Goal: Task Accomplishment & Management: Manage account settings

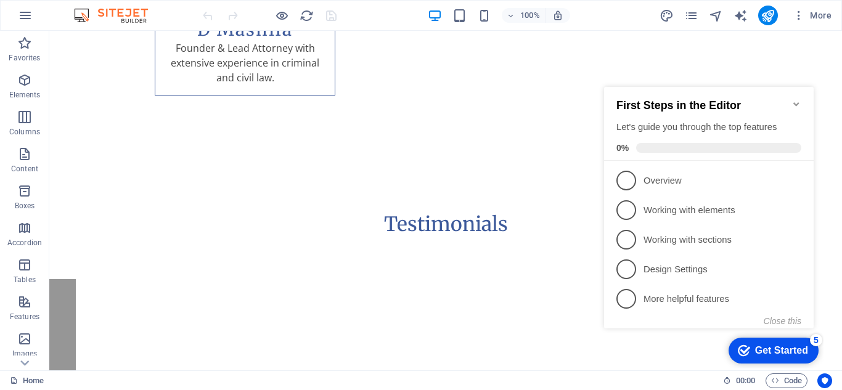
scroll to position [2556, 0]
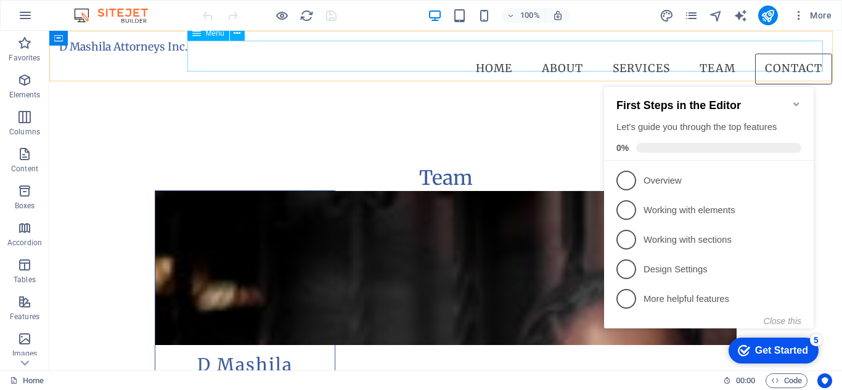
click at [783, 56] on nav "Home About Services Team Contact" at bounding box center [445, 69] width 773 height 31
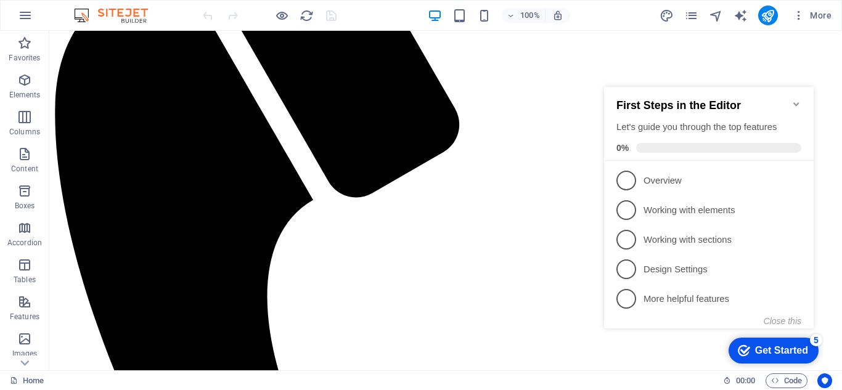
scroll to position [220, 0]
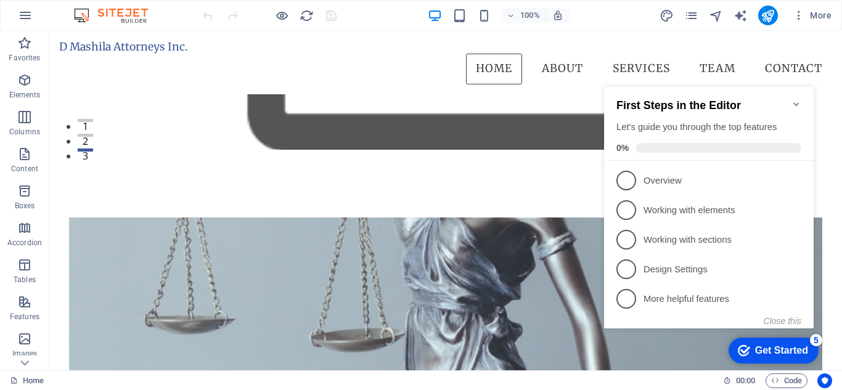
click at [797, 99] on icon "Minimize checklist" at bounding box center [797, 104] width 10 height 10
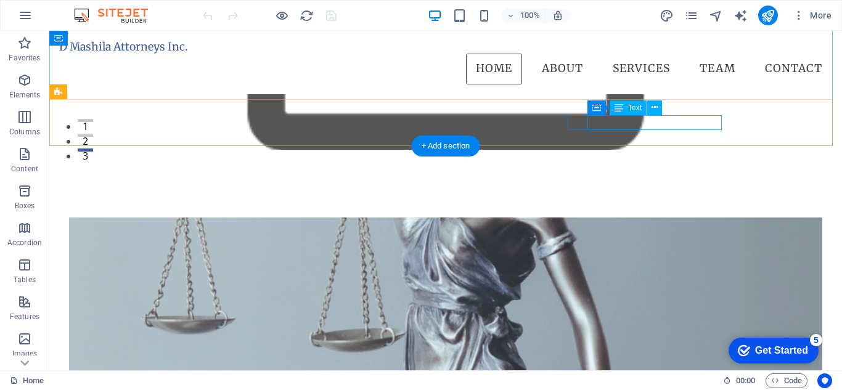
drag, startPoint x: 124, startPoint y: 86, endPoint x: 674, endPoint y: 124, distance: 551.4
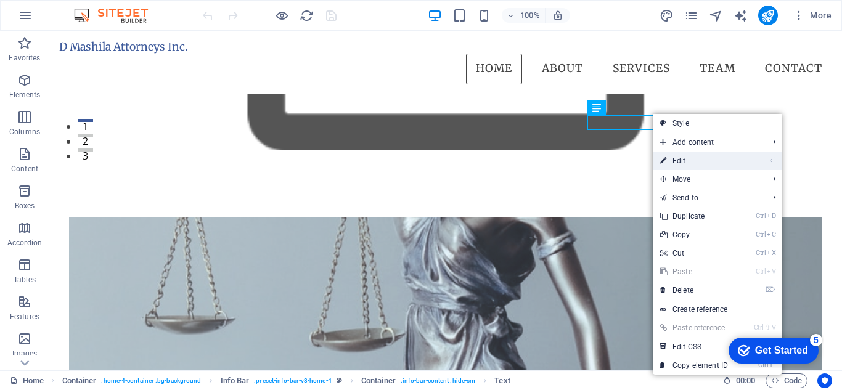
click at [673, 158] on link "⏎ Edit" at bounding box center [694, 161] width 83 height 18
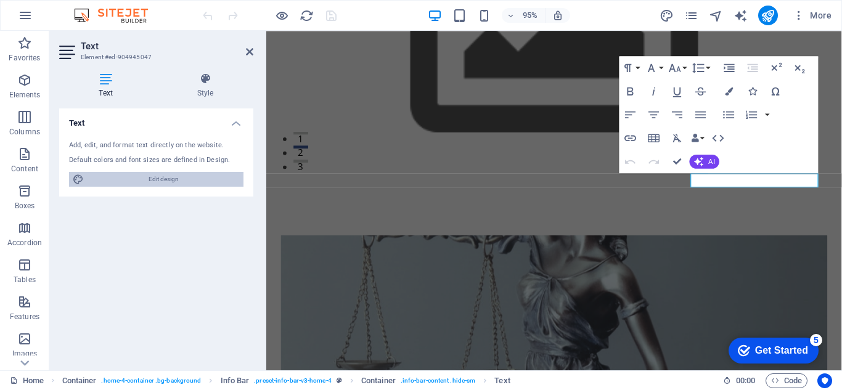
click at [131, 177] on span "Edit design" at bounding box center [164, 179] width 152 height 15
select select "200"
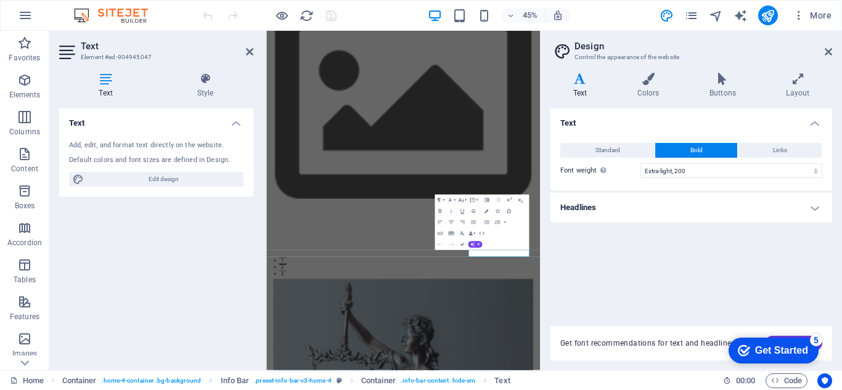
click at [109, 88] on h4 "Text" at bounding box center [108, 86] width 98 height 26
click at [825, 55] on icon at bounding box center [828, 52] width 7 height 10
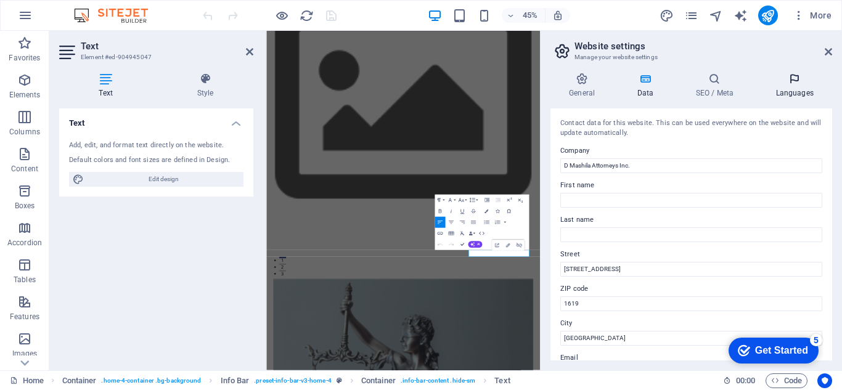
click at [824, 73] on icon at bounding box center [794, 79] width 75 height 12
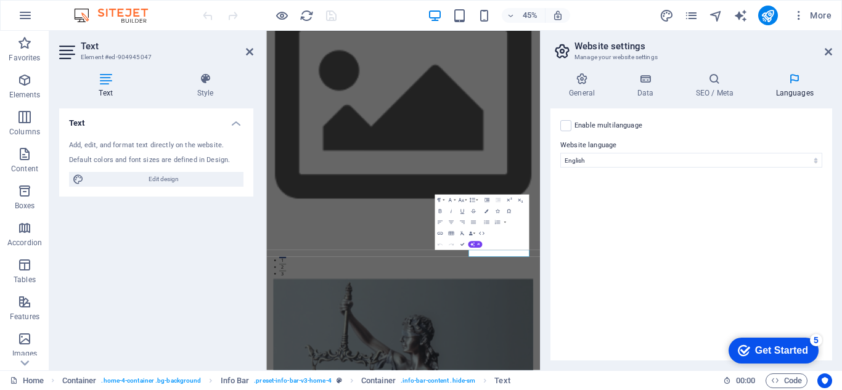
click at [826, 62] on header "Website settings Manage your website settings" at bounding box center [692, 47] width 279 height 32
click at [828, 52] on icon at bounding box center [828, 52] width 7 height 10
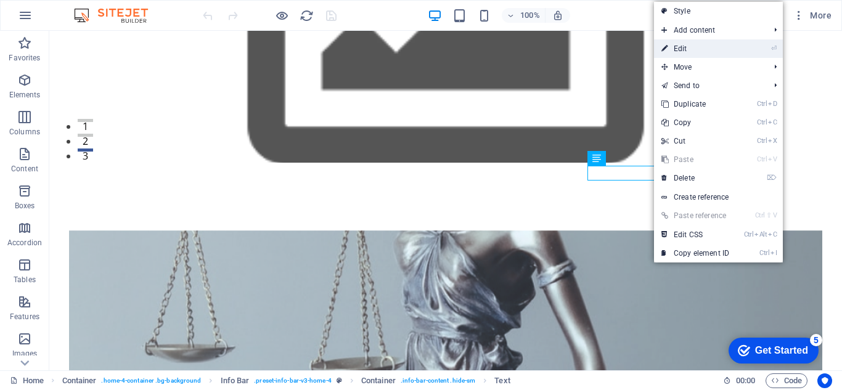
click at [678, 41] on link "⏎ Edit" at bounding box center [695, 48] width 83 height 18
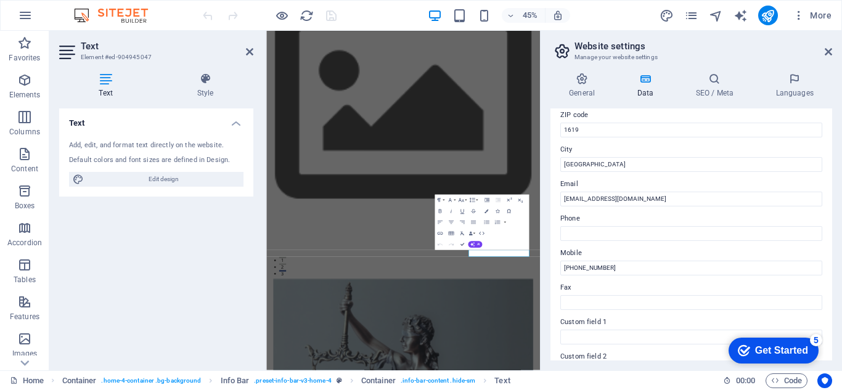
scroll to position [204, 0]
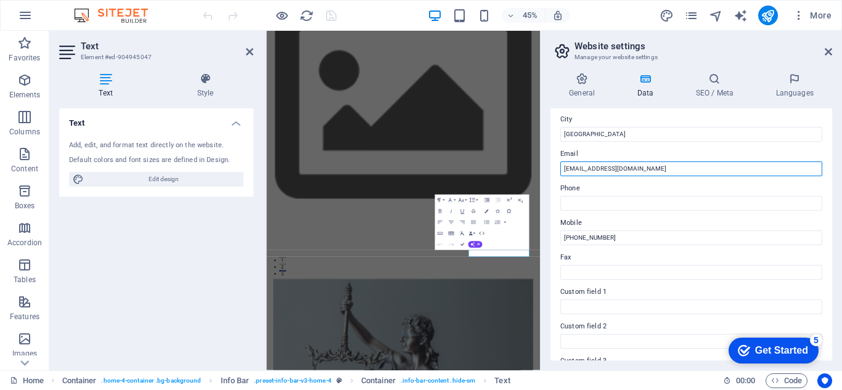
click at [659, 168] on input "[EMAIL_ADDRESS][DOMAIN_NAME]" at bounding box center [692, 169] width 262 height 15
type input "[EMAIL_ADDRESS][DOMAIN_NAME]"
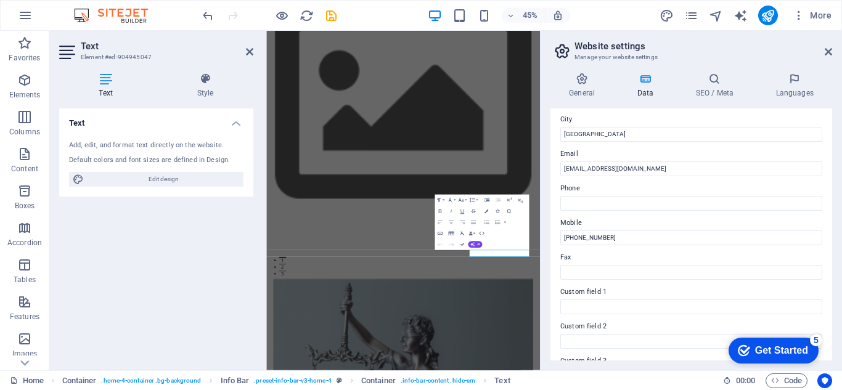
drag, startPoint x: 833, startPoint y: 240, endPoint x: 837, endPoint y: 326, distance: 85.2
click at [837, 326] on div "General Data SEO / Meta Languages Website name [DOMAIN_NAME] Logo Drag files he…" at bounding box center [692, 217] width 302 height 308
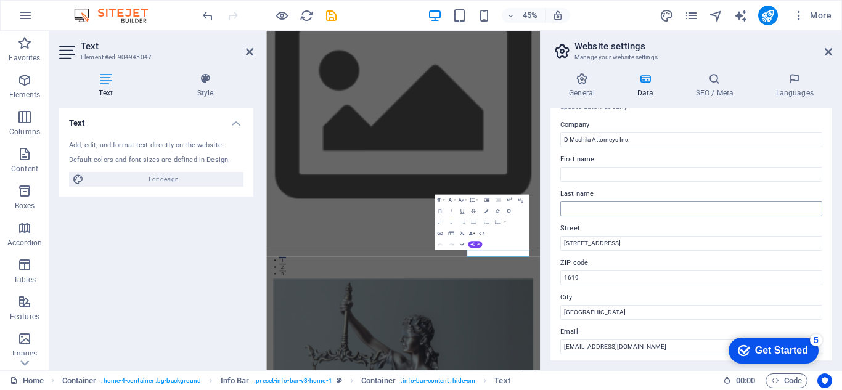
scroll to position [27, 0]
click at [828, 57] on link at bounding box center [828, 52] width 7 height 10
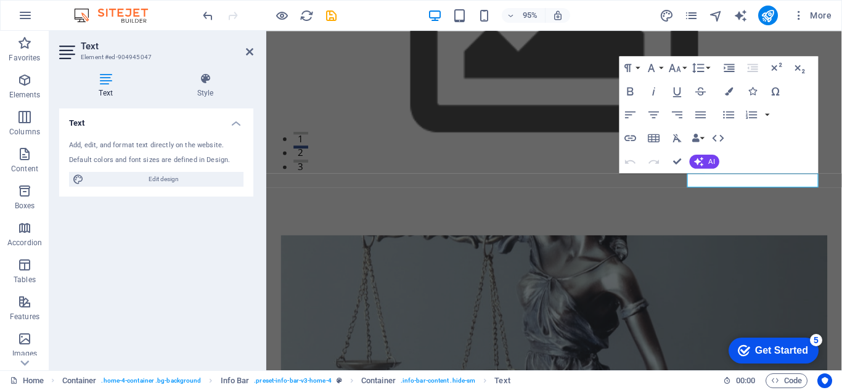
click at [244, 48] on h2 "Text" at bounding box center [167, 46] width 173 height 11
click at [249, 52] on icon at bounding box center [249, 52] width 7 height 10
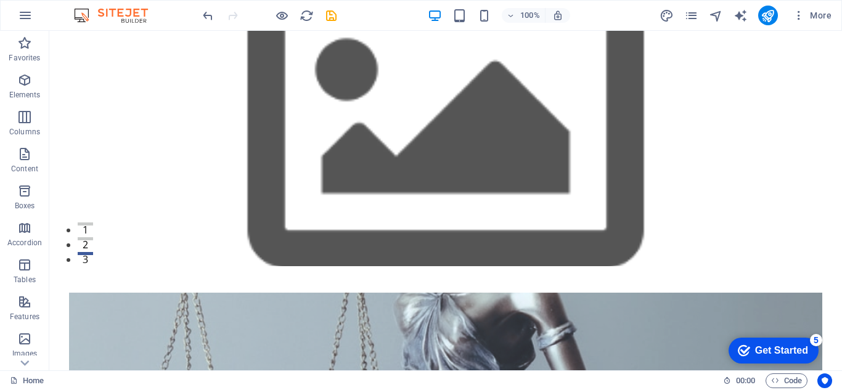
scroll to position [0, 0]
